Goal: Understand process/instructions: Learn how to perform a task or action

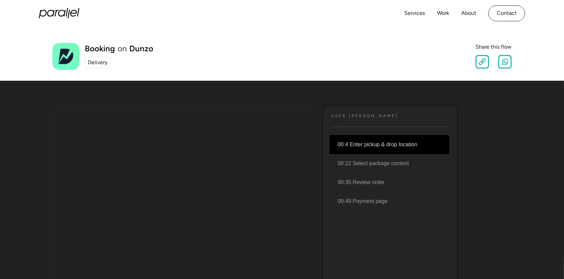
click at [381, 144] on li "00:4 Enter pickup & drop location" at bounding box center [390, 144] width 120 height 19
click at [92, 64] on div "Delivery" at bounding box center [98, 62] width 20 height 8
click at [65, 57] on img at bounding box center [65, 56] width 27 height 27
click at [365, 159] on li "00:22 Select package content" at bounding box center [390, 163] width 120 height 19
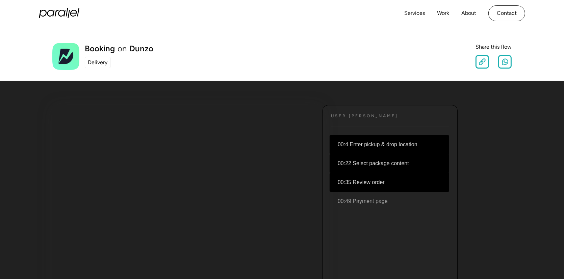
click at [366, 176] on li "00:35 Review order" at bounding box center [390, 182] width 120 height 19
